Goal: Information Seeking & Learning: Learn about a topic

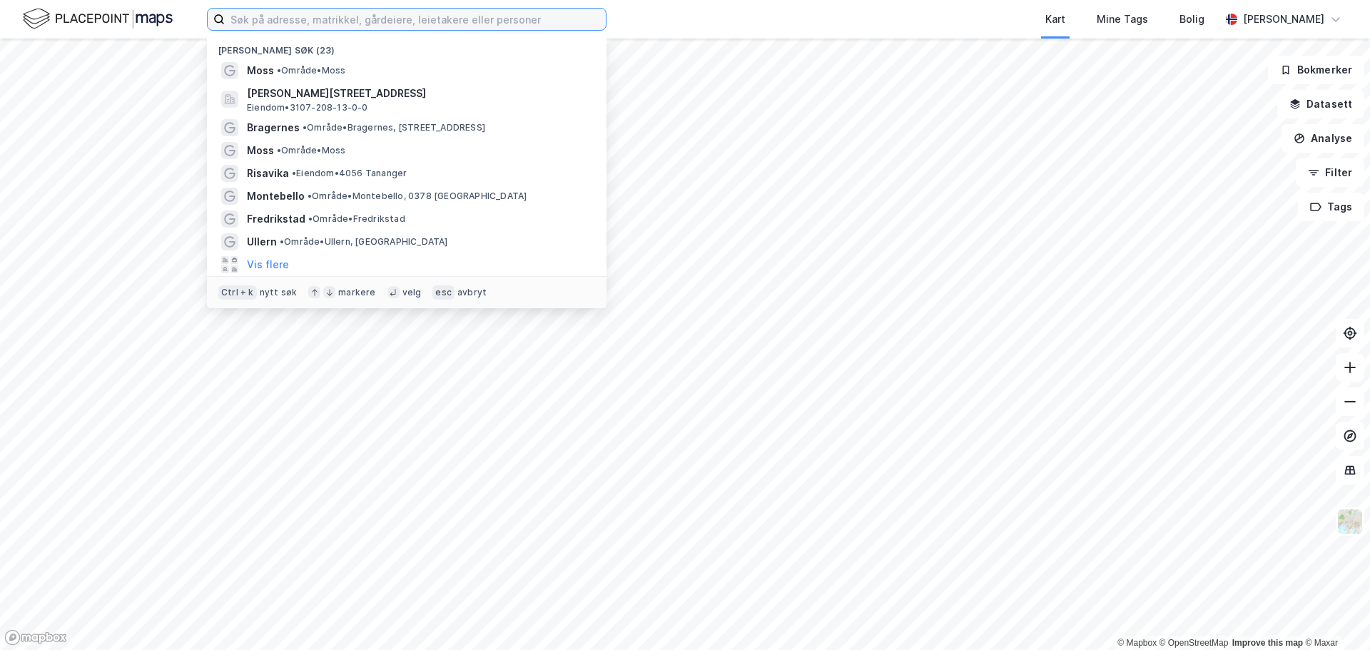
click at [237, 26] on input at bounding box center [415, 19] width 381 height 21
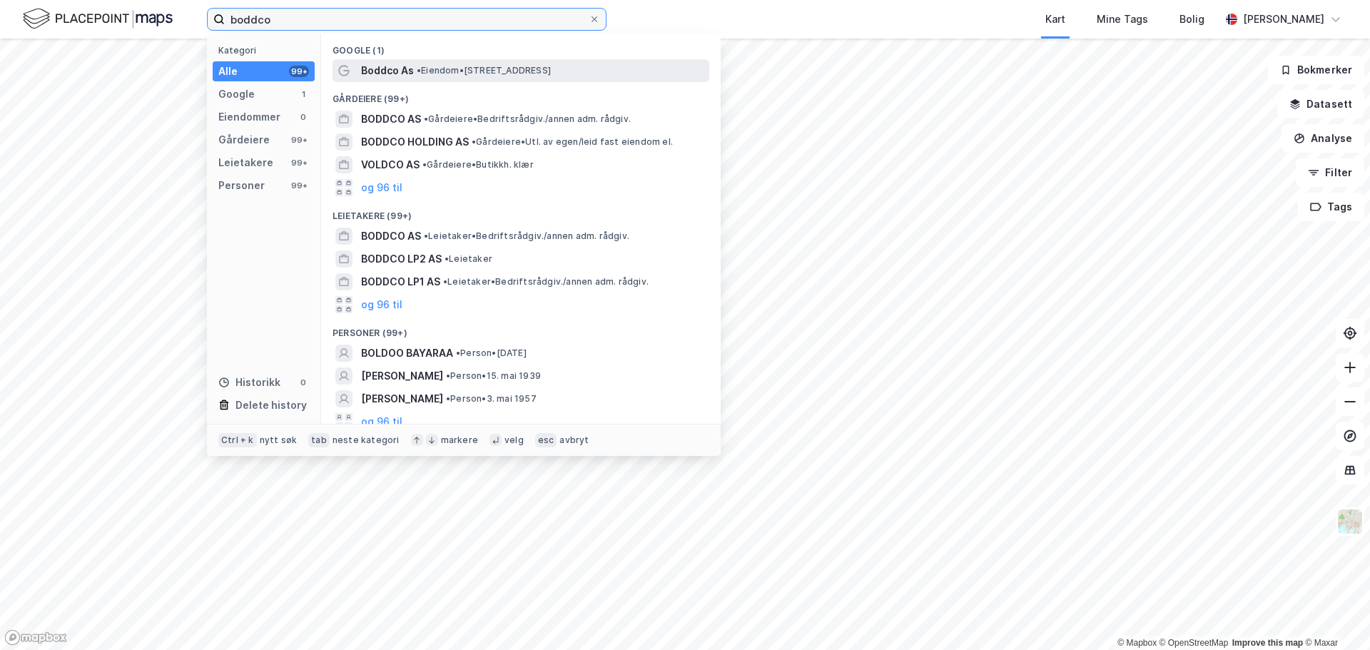
type input "boddco"
click at [442, 71] on span "• Eiendom • [STREET_ADDRESS]" at bounding box center [484, 70] width 134 height 11
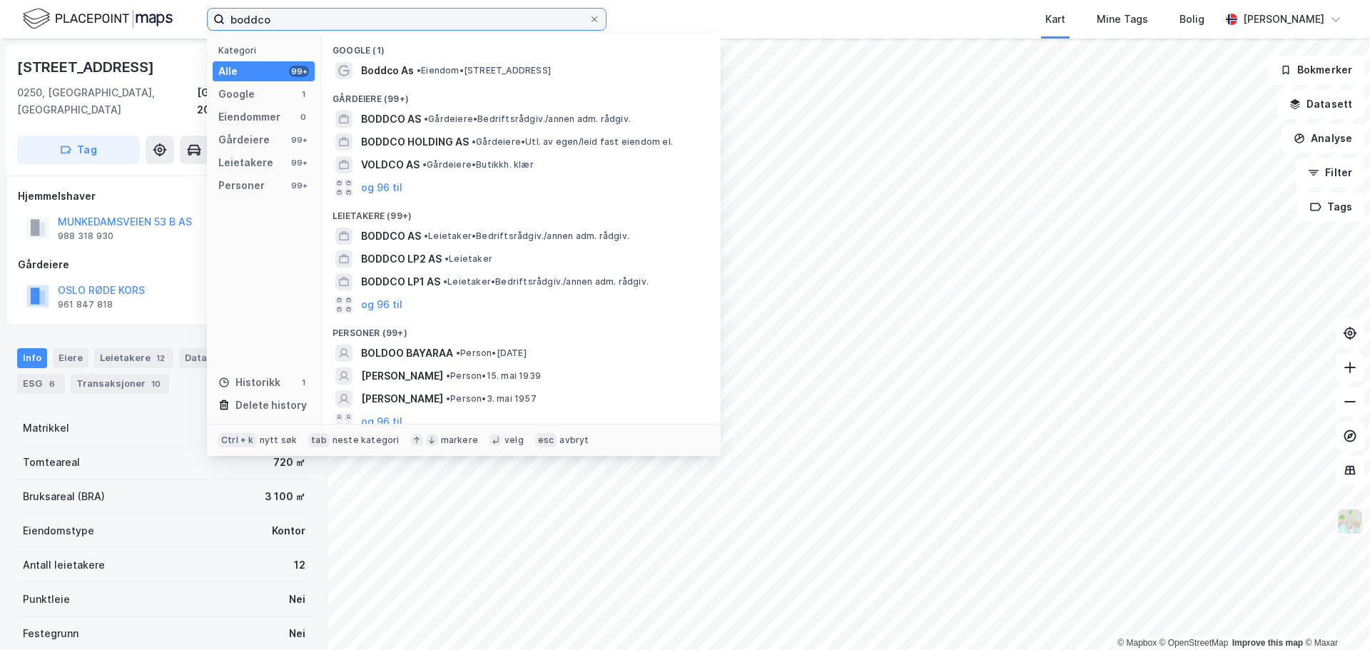
click at [345, 11] on input "boddco" at bounding box center [407, 19] width 364 height 21
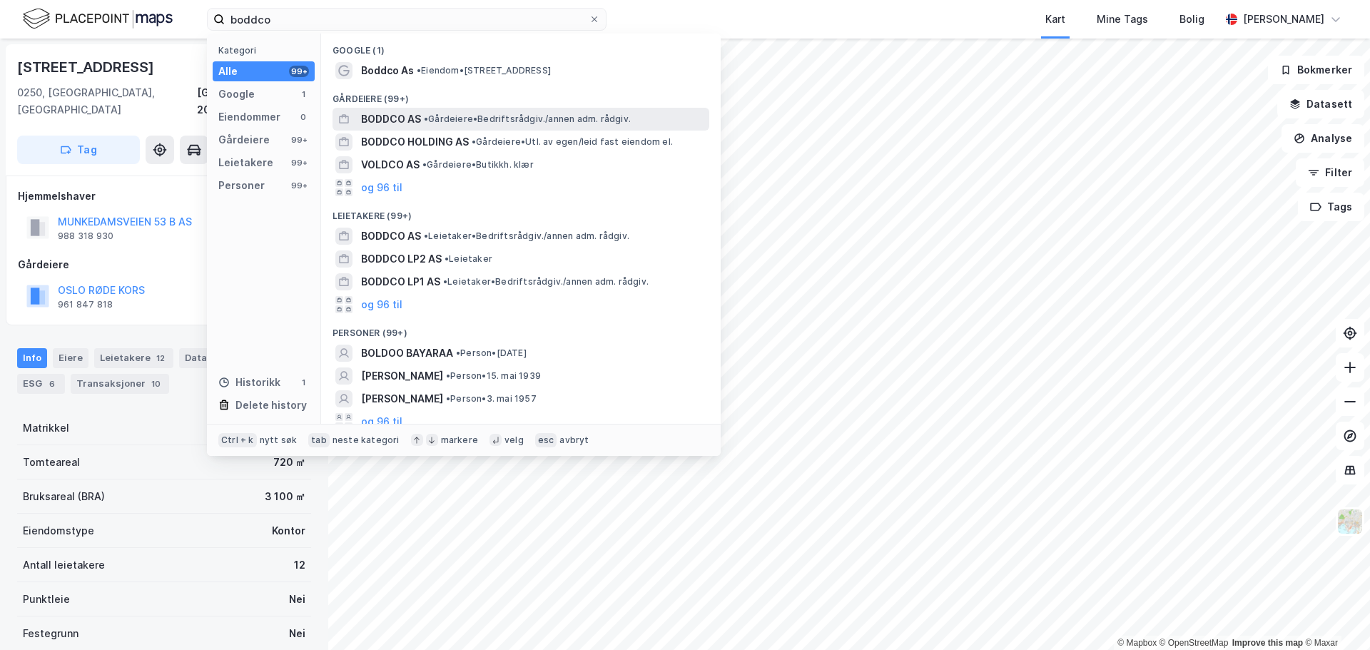
click at [520, 116] on span "• Gårdeiere • Bedriftsrådgiv./annen adm. rådgiv." at bounding box center [527, 118] width 207 height 11
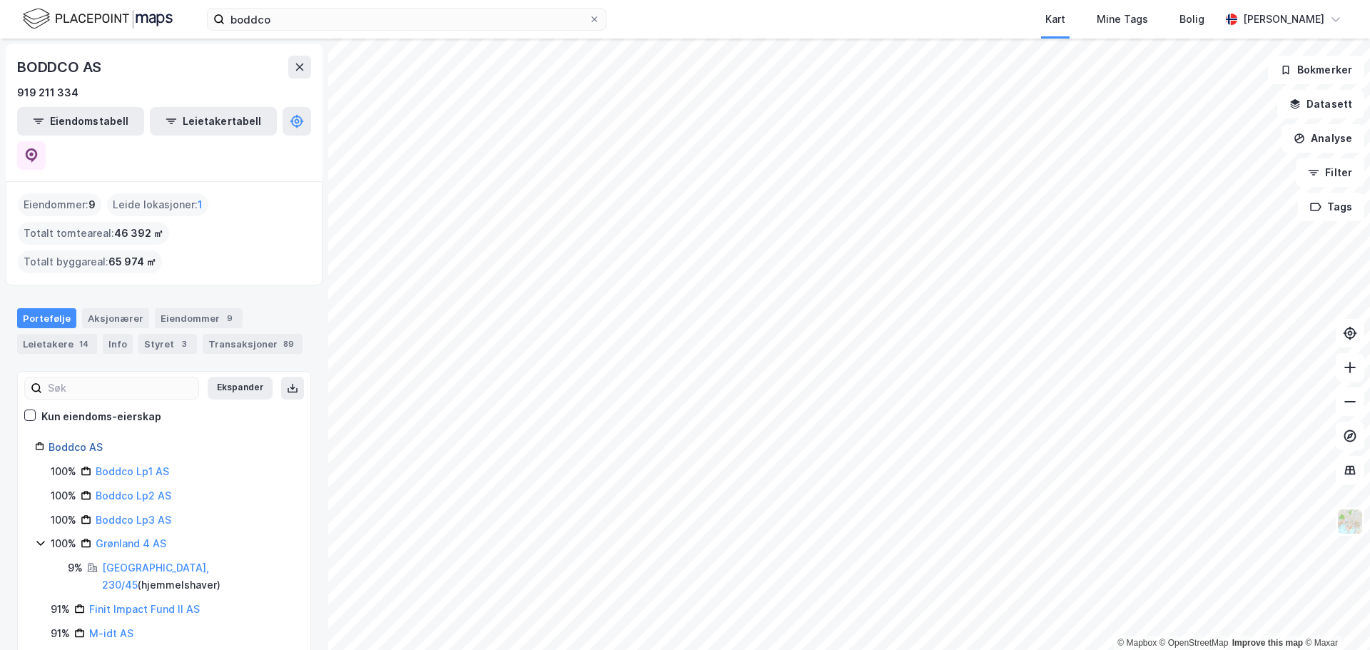
click at [71, 441] on link "Boddco AS" at bounding box center [76, 447] width 54 height 12
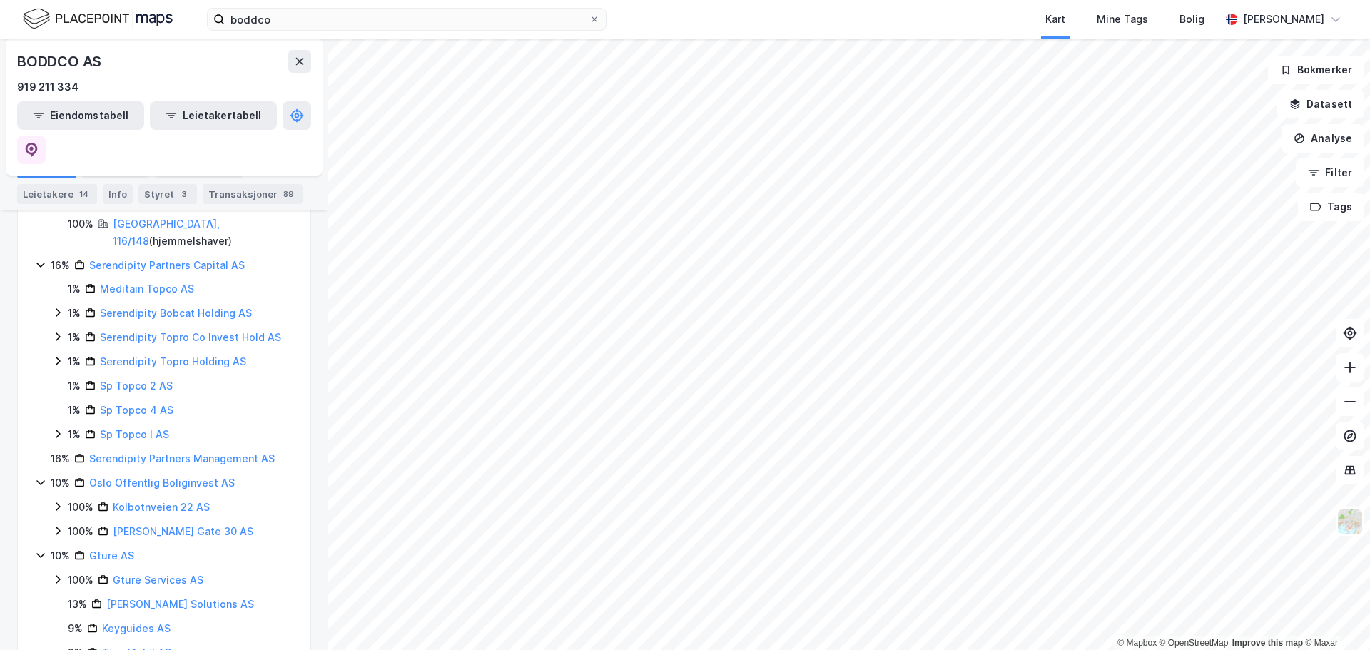
scroll to position [785, 0]
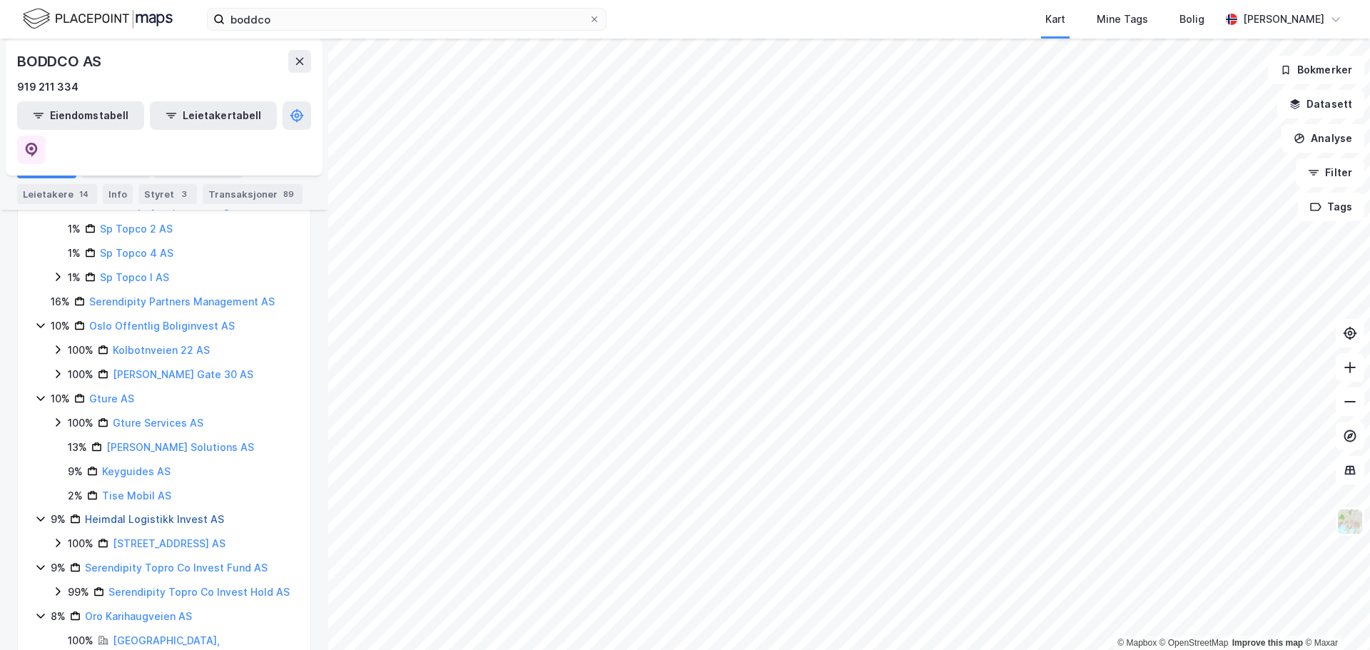
click at [193, 513] on link "Heimdal Logistikk Invest AS" at bounding box center [154, 519] width 139 height 12
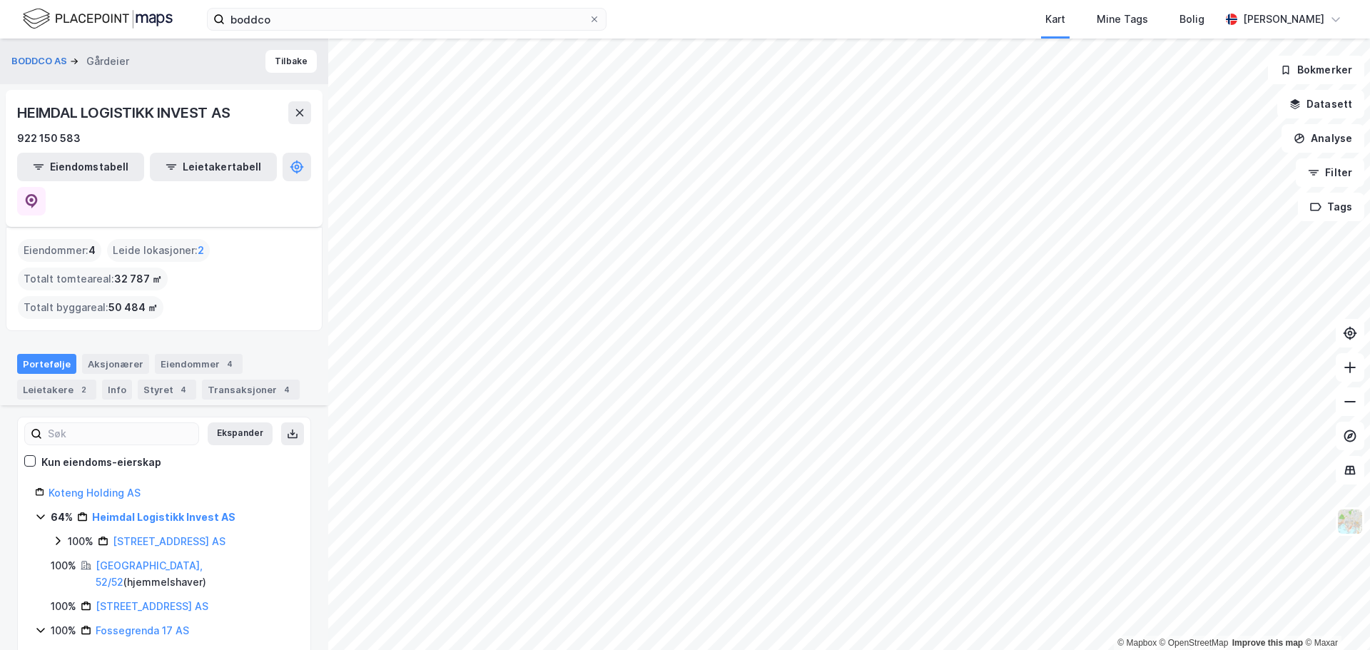
scroll to position [71, 0]
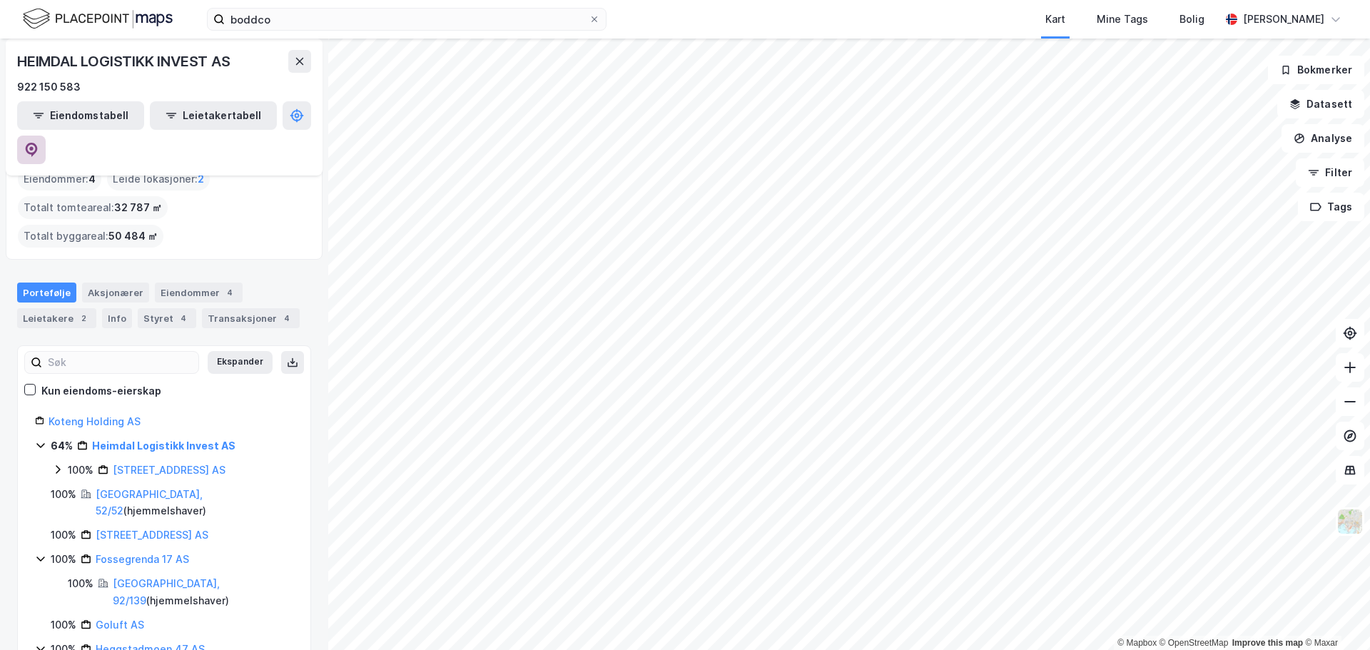
click at [46, 136] on button at bounding box center [31, 150] width 29 height 29
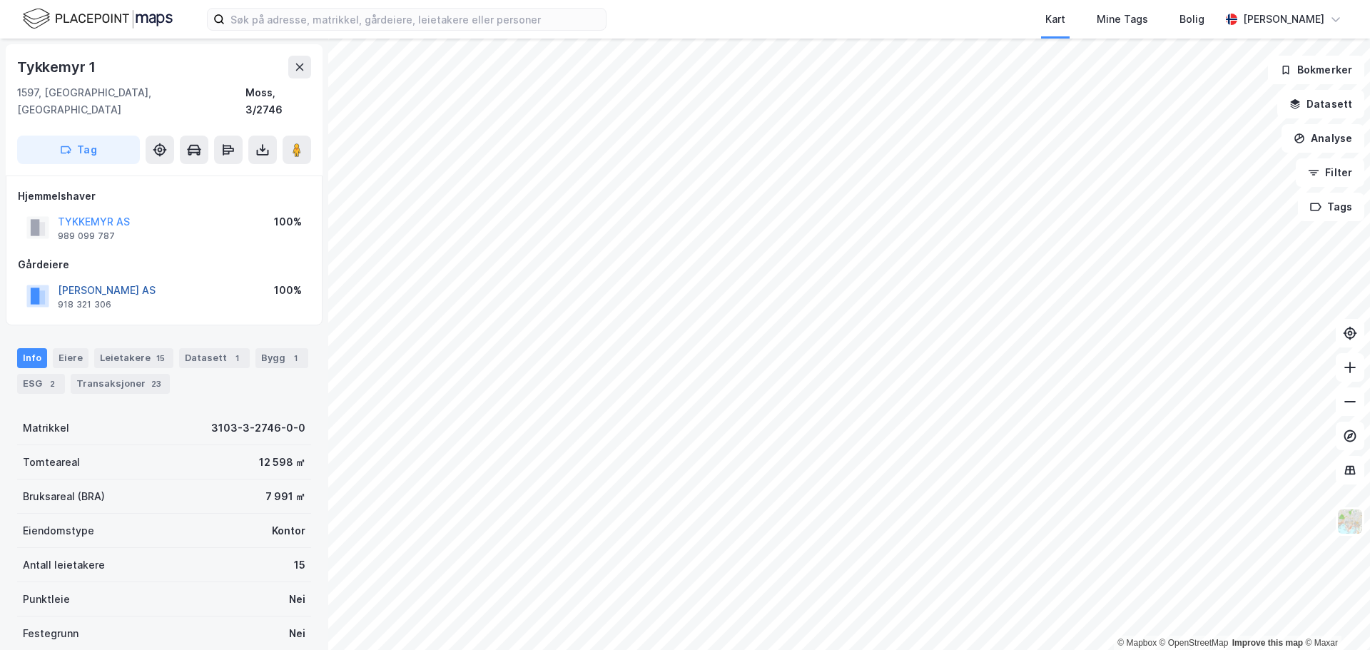
click at [0, 0] on button "MOSS KONTORINVEST AS" at bounding box center [0, 0] width 0 height 0
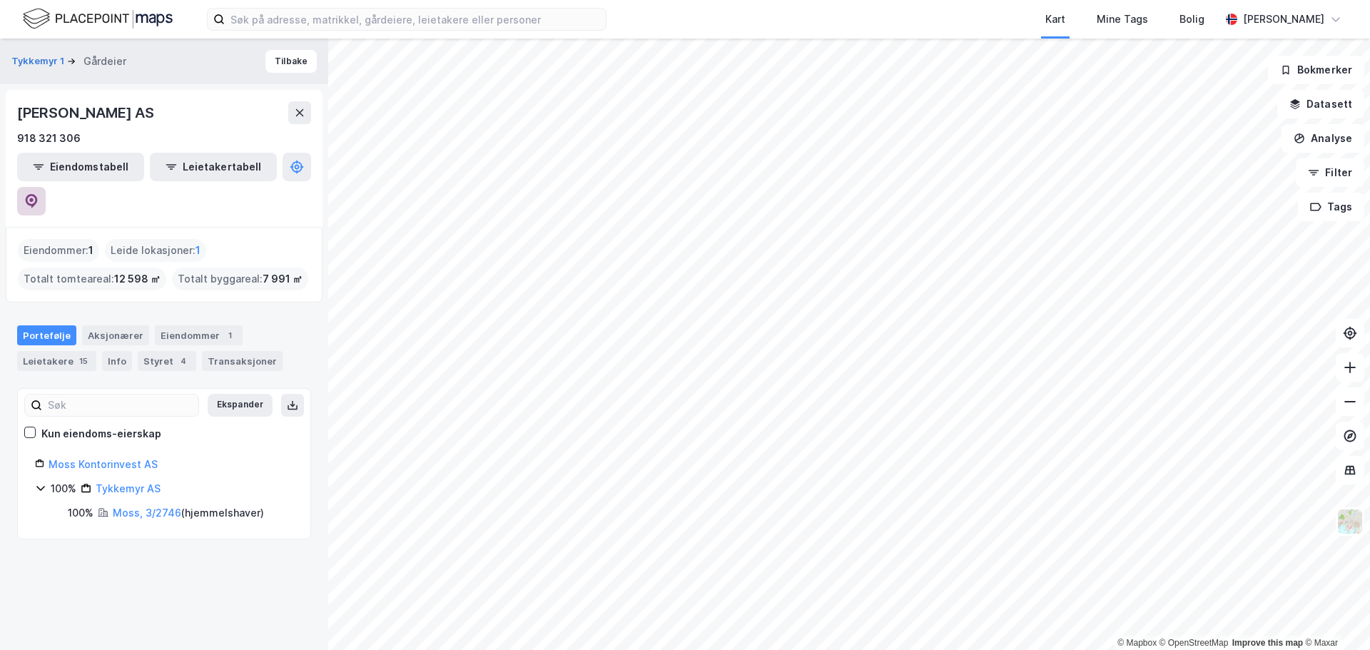
click at [39, 194] on icon at bounding box center [31, 201] width 14 height 14
